Goal: Information Seeking & Learning: Learn about a topic

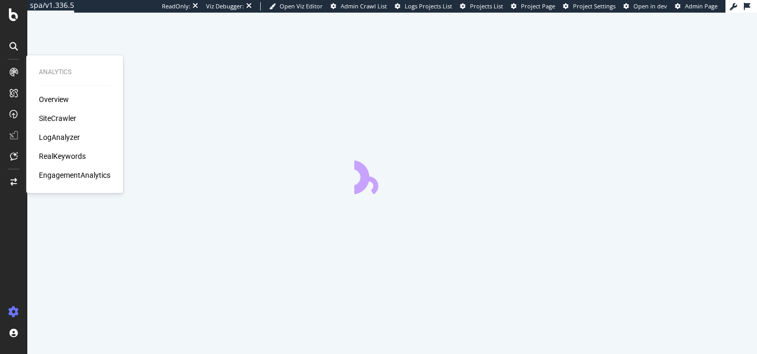
click at [66, 158] on div "RealKeywords" at bounding box center [62, 156] width 47 height 11
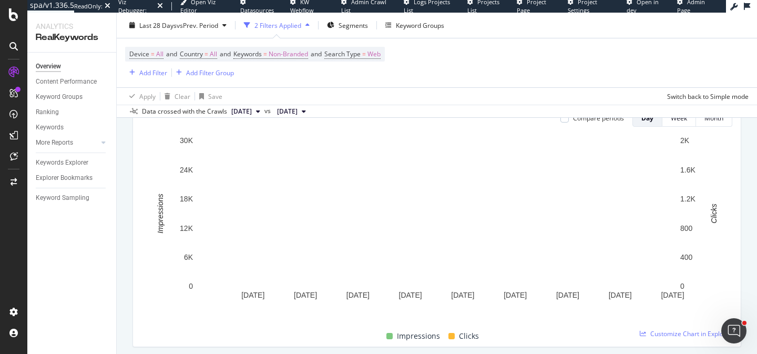
scroll to position [95, 0]
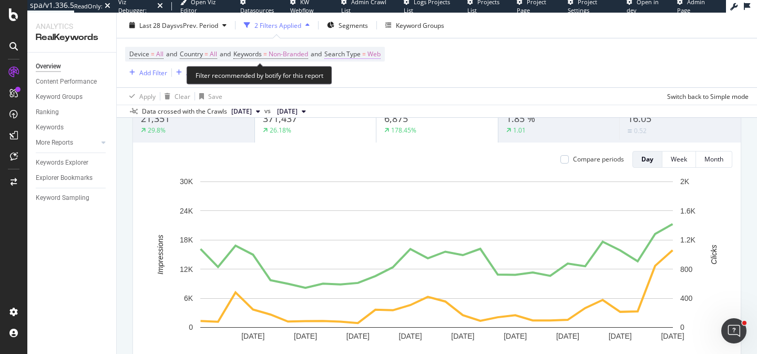
click at [378, 56] on span "Web" at bounding box center [373, 54] width 13 height 15
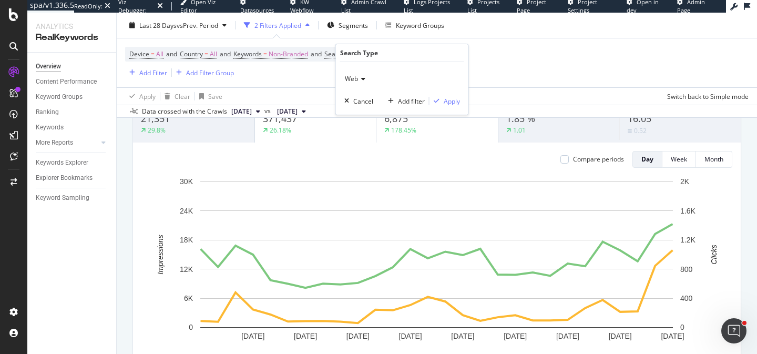
click at [355, 79] on span "Web" at bounding box center [351, 78] width 13 height 9
click at [362, 106] on div "All" at bounding box center [403, 101] width 112 height 14
click at [449, 100] on div "Apply" at bounding box center [452, 101] width 16 height 9
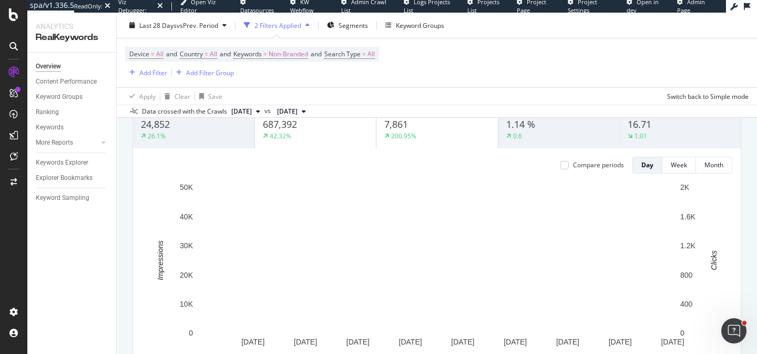
scroll to position [18, 0]
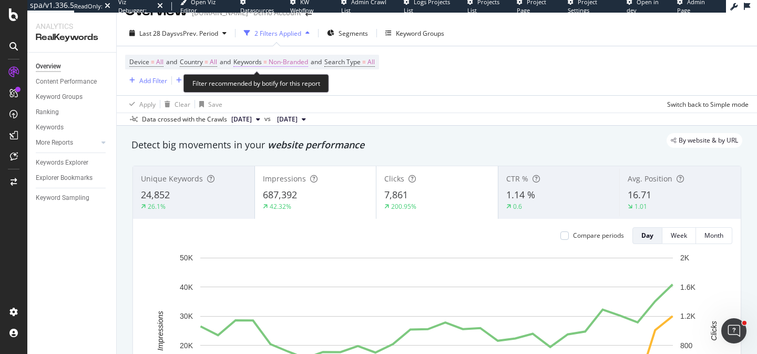
click at [301, 61] on span "Non-Branded" at bounding box center [288, 62] width 39 height 15
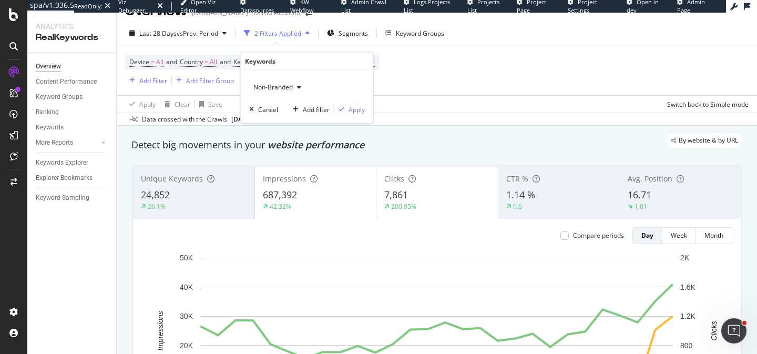
click at [280, 91] on div "Non-Branded" at bounding box center [277, 87] width 56 height 16
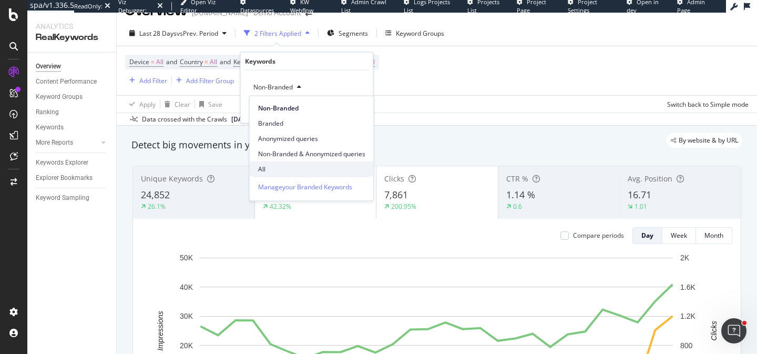
click at [274, 168] on span "All" at bounding box center [311, 168] width 107 height 9
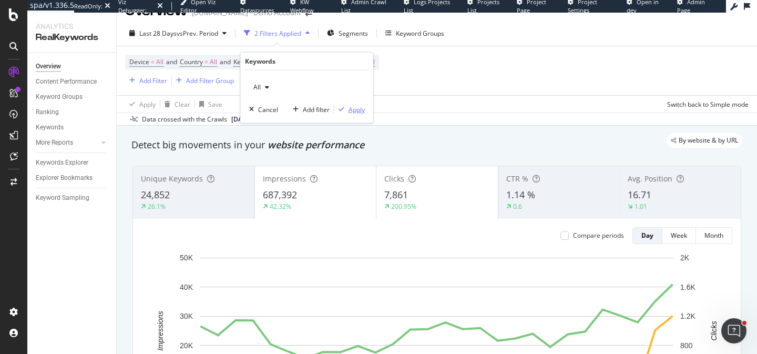
click at [355, 113] on div "Apply" at bounding box center [356, 109] width 16 height 9
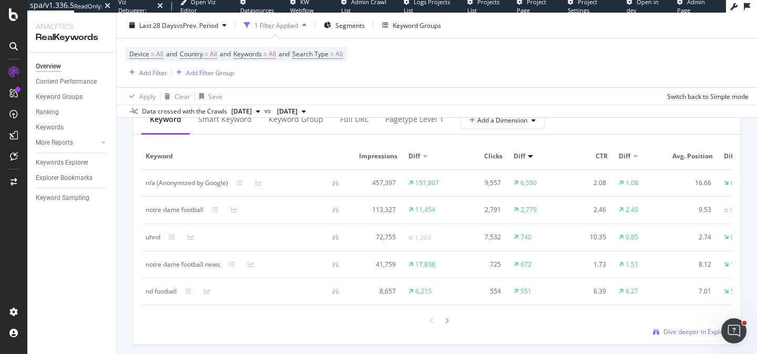
scroll to position [987, 0]
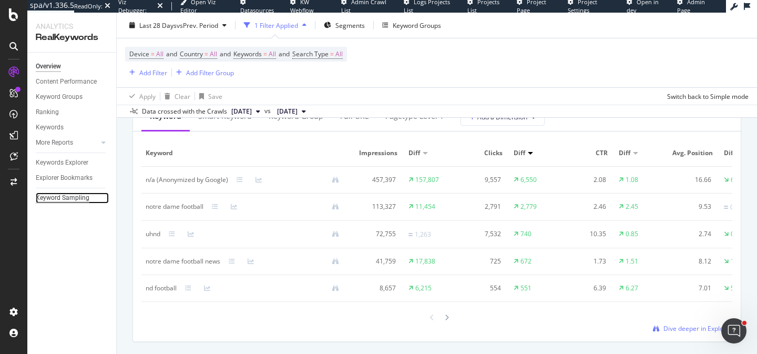
click at [79, 194] on div "Keyword Sampling" at bounding box center [63, 197] width 54 height 11
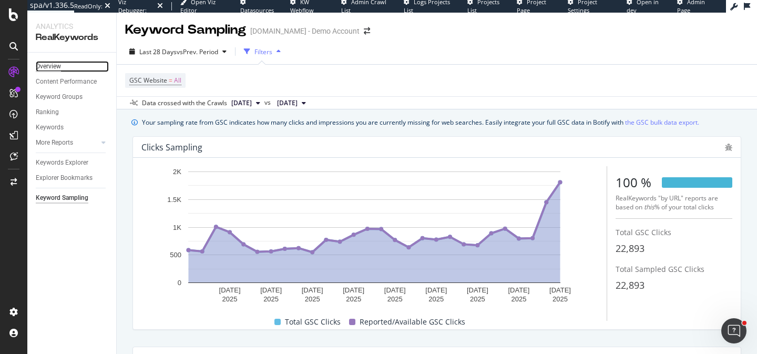
click at [49, 64] on div "Overview" at bounding box center [48, 66] width 25 height 11
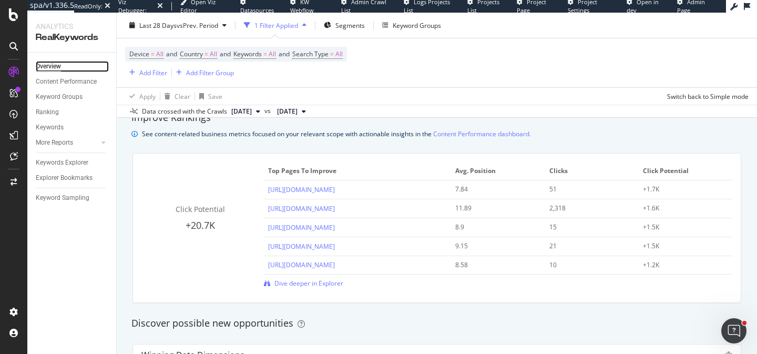
scroll to position [721, 0]
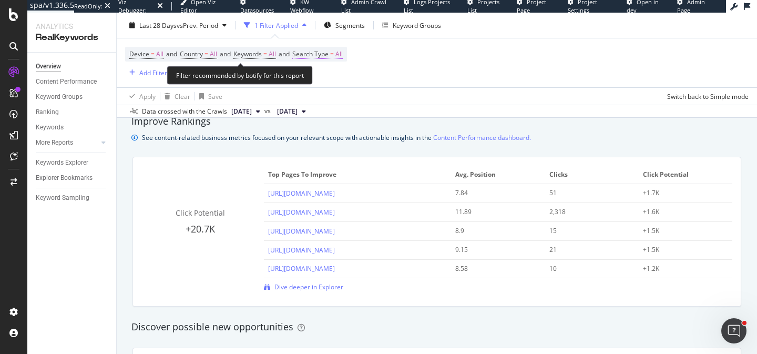
click at [343, 55] on span "All" at bounding box center [338, 54] width 7 height 15
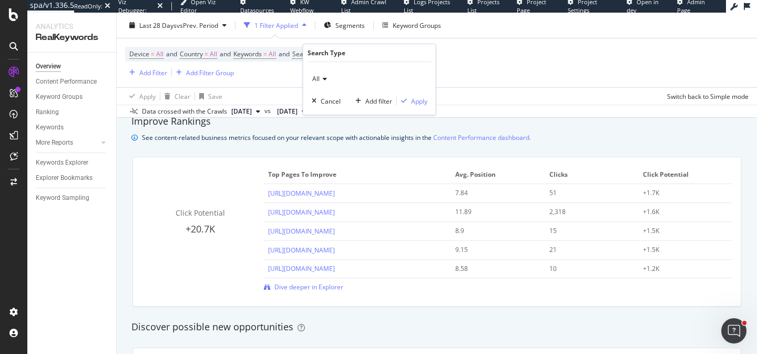
click at [329, 80] on div "All" at bounding box center [370, 78] width 116 height 17
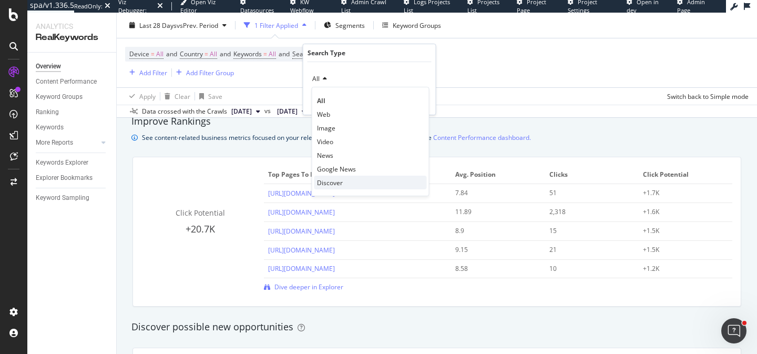
click at [332, 181] on span "Discover" at bounding box center [330, 182] width 26 height 9
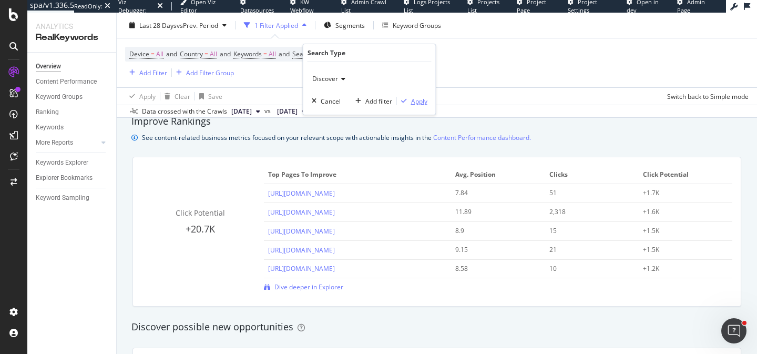
click at [419, 100] on div "Apply" at bounding box center [419, 101] width 16 height 9
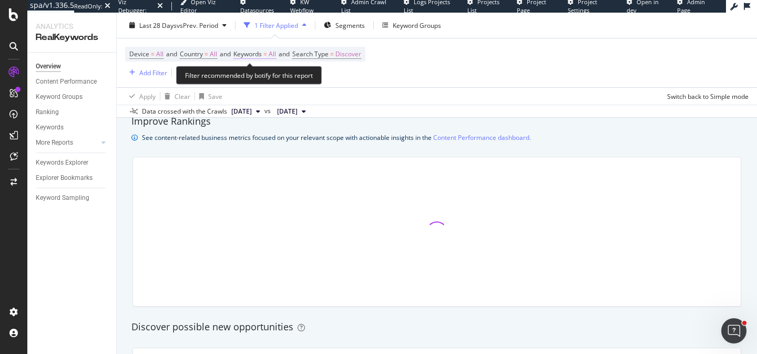
click at [276, 54] on span "All" at bounding box center [272, 54] width 7 height 15
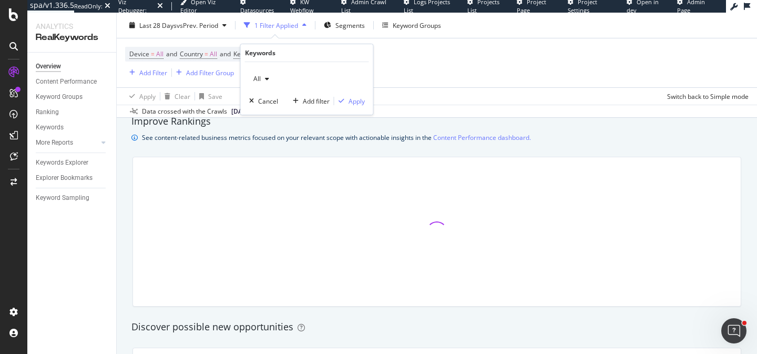
click at [262, 79] on div "button" at bounding box center [267, 79] width 13 height 6
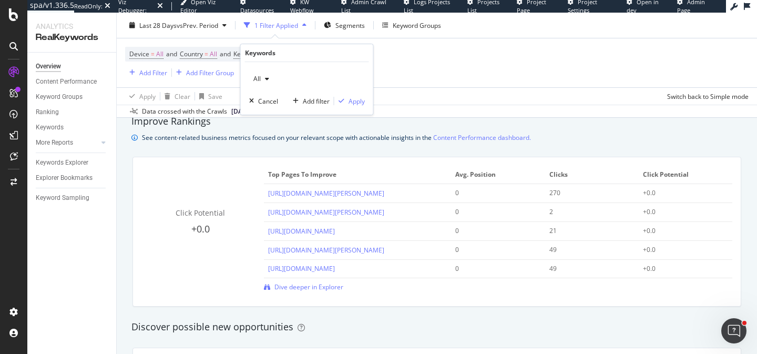
click at [265, 76] on icon "button" at bounding box center [267, 79] width 4 height 6
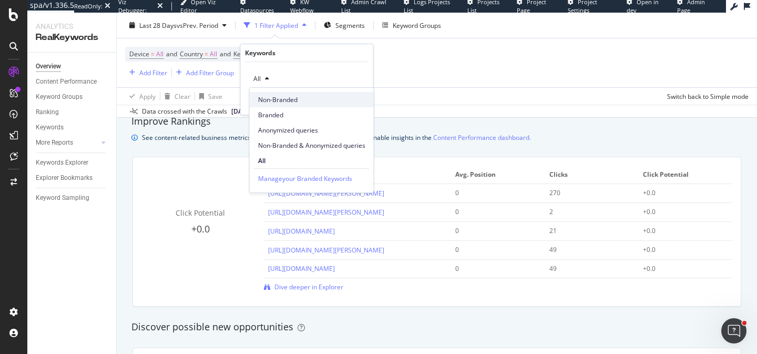
click at [270, 98] on span "Non-Branded" at bounding box center [311, 99] width 107 height 9
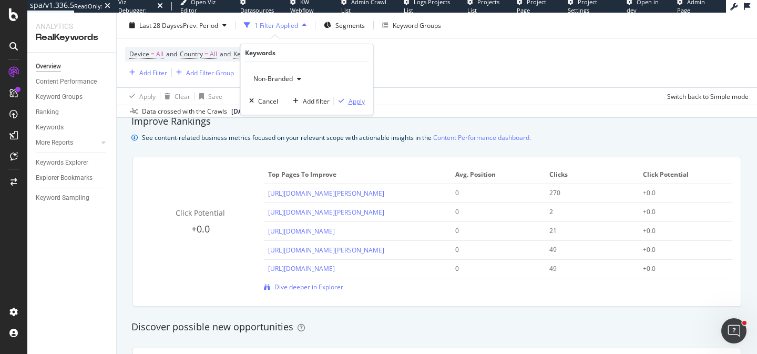
click at [358, 100] on div "Apply" at bounding box center [356, 101] width 16 height 9
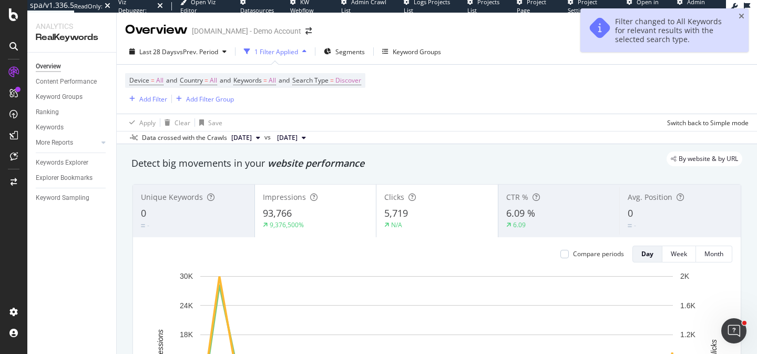
click at [737, 16] on div "Filter changed to All Keywords for relevant results with the selected search ty…" at bounding box center [664, 30] width 168 height 44
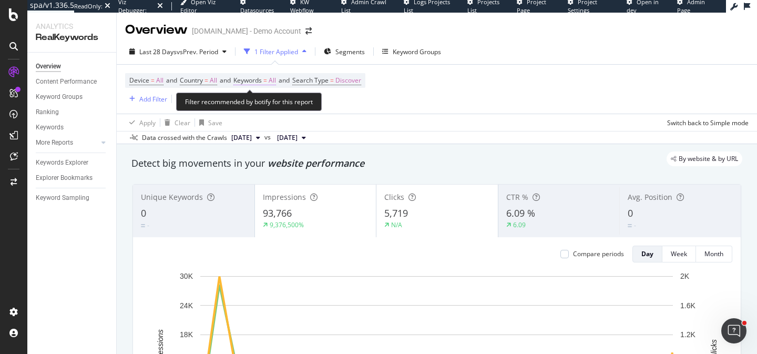
click at [267, 78] on span "=" at bounding box center [265, 80] width 4 height 9
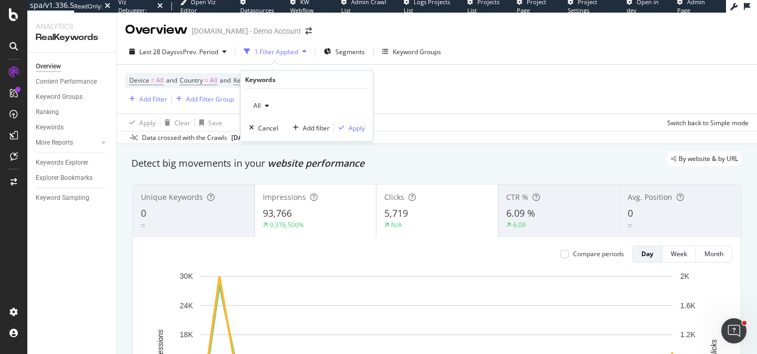
click at [261, 107] on div "button" at bounding box center [267, 105] width 13 height 6
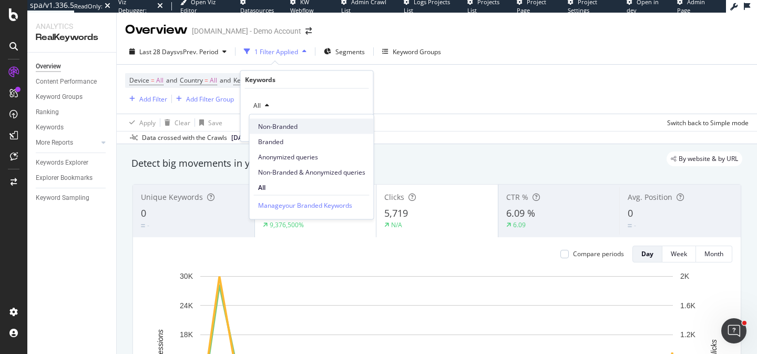
click at [274, 125] on span "Non-Branded" at bounding box center [311, 125] width 107 height 9
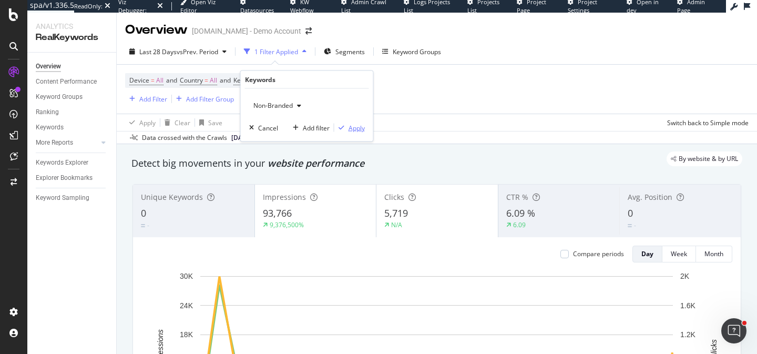
click at [364, 127] on div "Apply" at bounding box center [356, 127] width 16 height 9
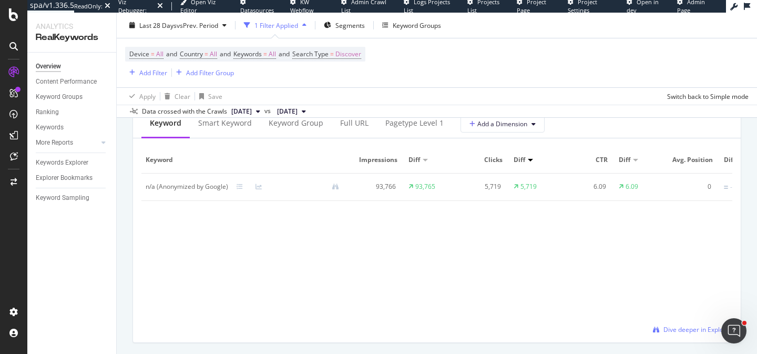
scroll to position [982, 0]
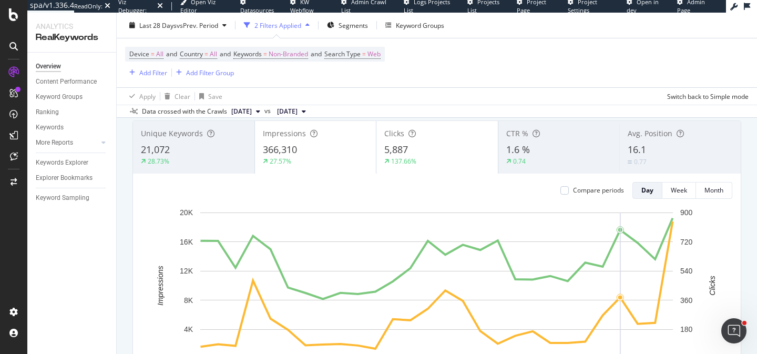
scroll to position [64, 0]
